Goal: Entertainment & Leisure: Consume media (video, audio)

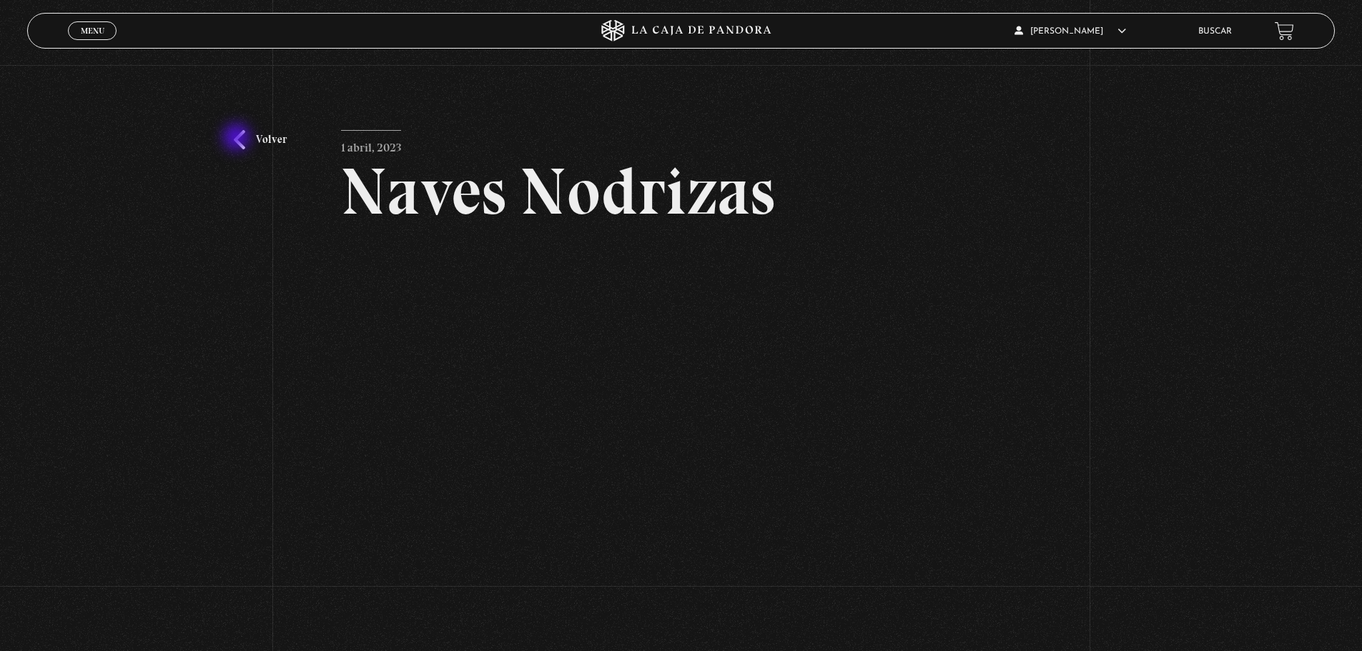
click at [238, 139] on link "Volver" at bounding box center [260, 139] width 53 height 19
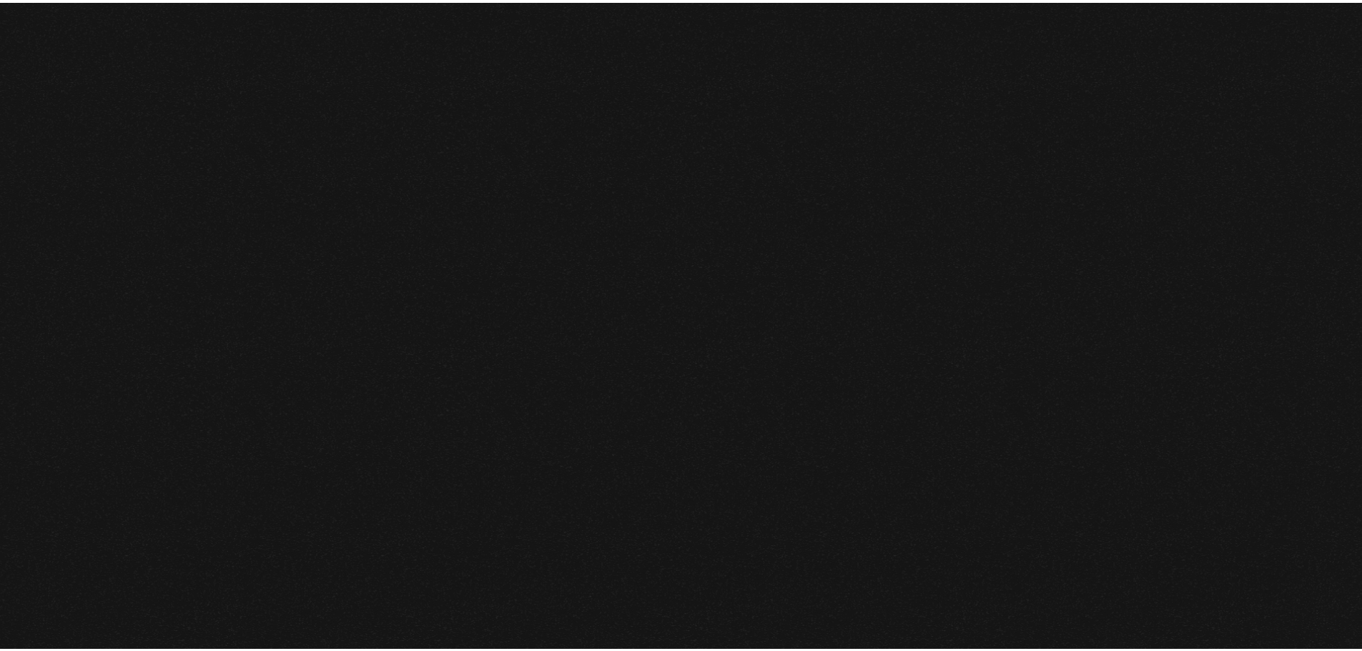
scroll to position [2646, 0]
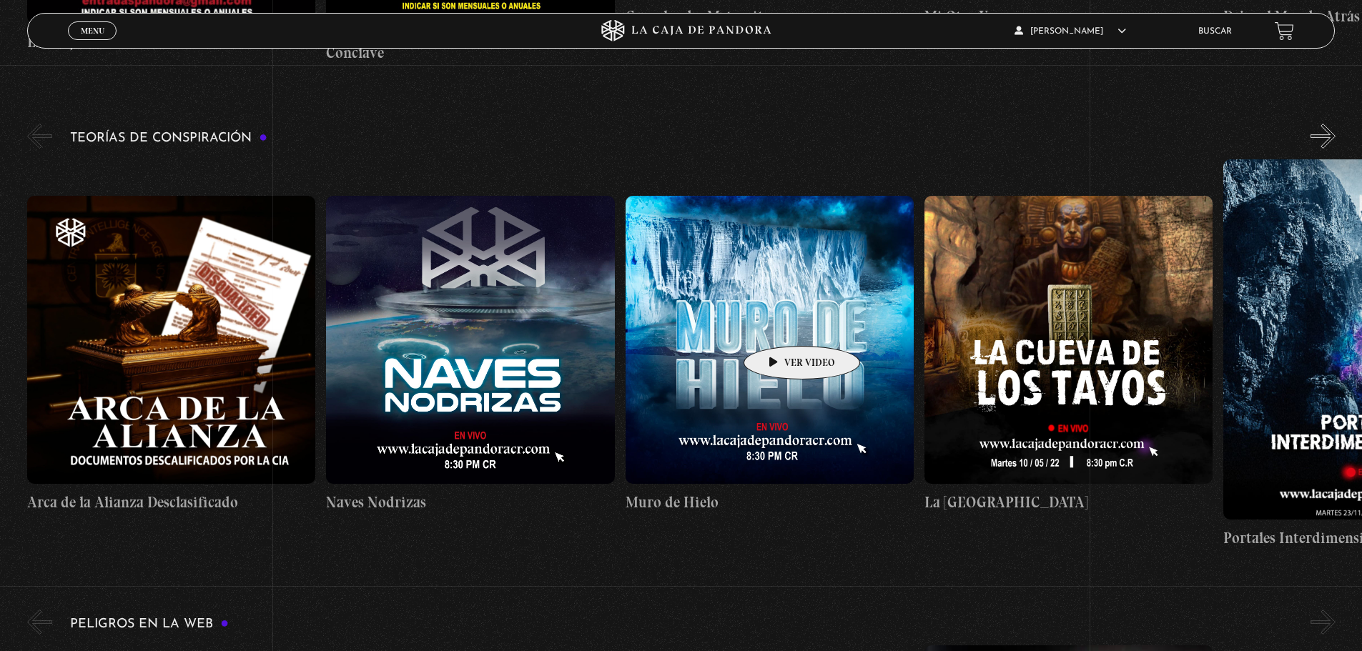
click at [779, 325] on figure at bounding box center [770, 340] width 288 height 288
click at [802, 309] on figure at bounding box center [770, 340] width 288 height 288
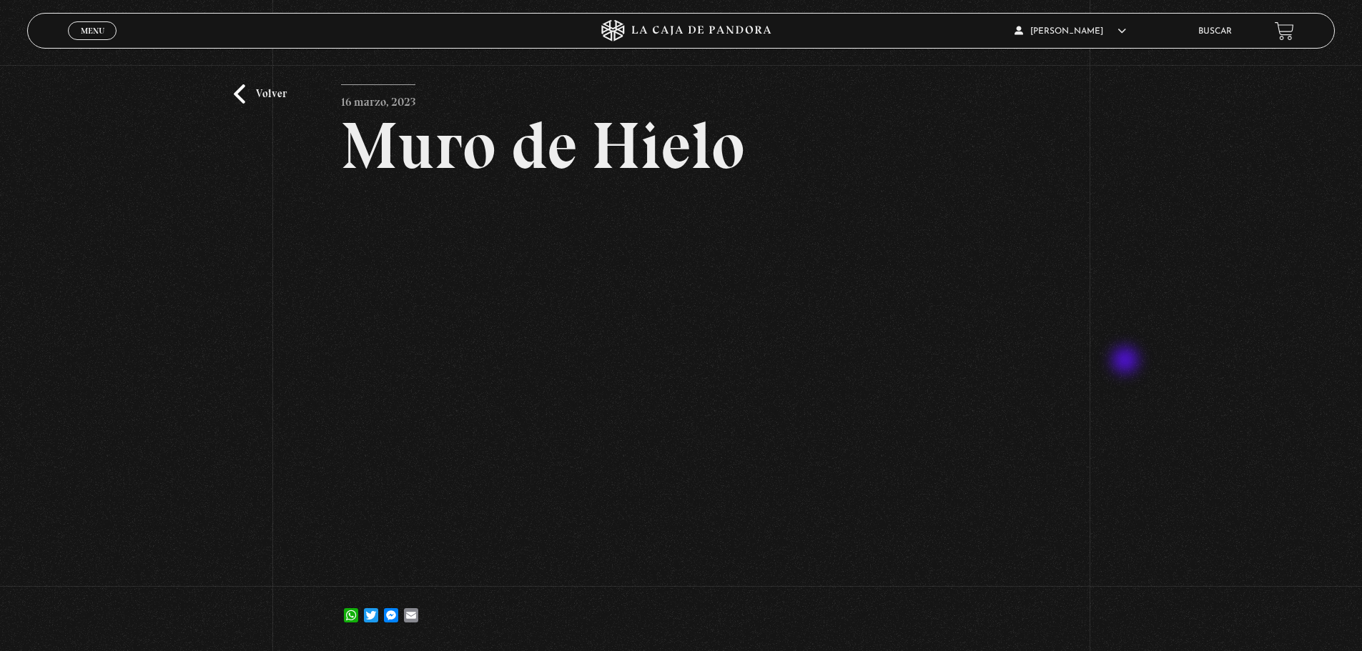
scroll to position [72, 0]
